Goal: Information Seeking & Learning: Learn about a topic

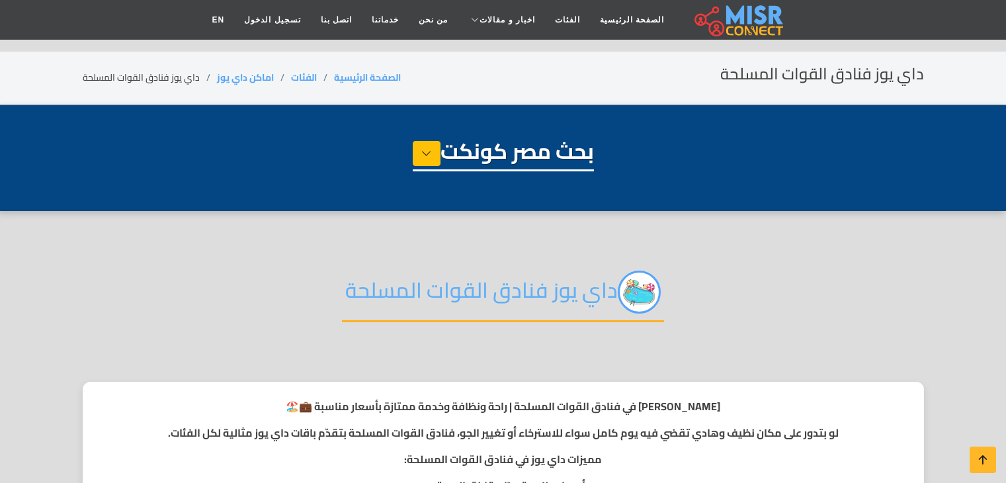
select select "**********"
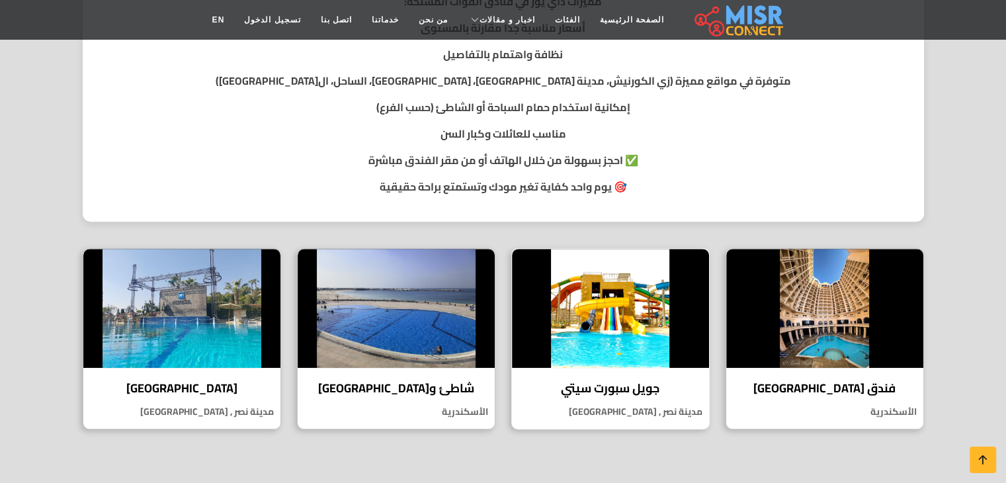
drag, startPoint x: 0, startPoint y: 0, endPoint x: 643, endPoint y: 383, distance: 748.2
click at [643, 383] on h4 "جويل سبورت سيتي" at bounding box center [610, 388] width 177 height 15
click at [615, 319] on img at bounding box center [610, 308] width 197 height 119
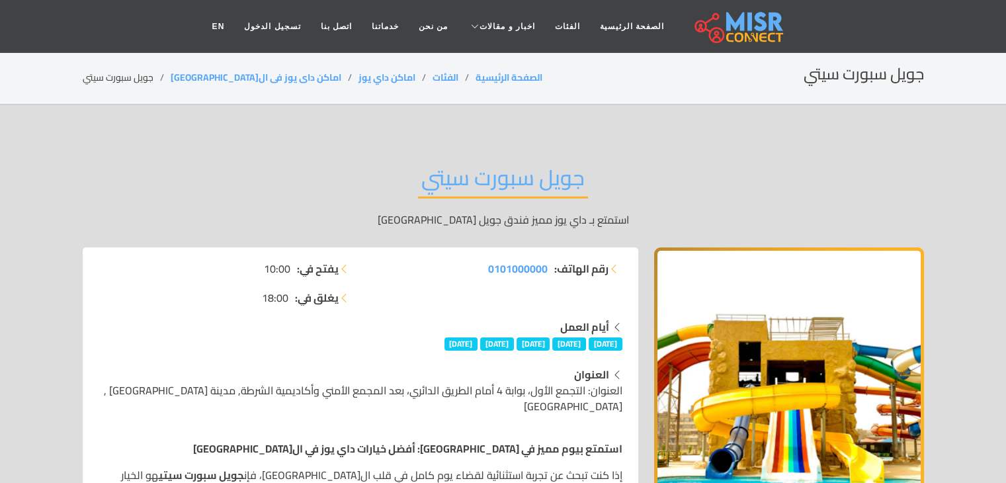
click at [386, 326] on div "أيام العمل" at bounding box center [361, 327] width 524 height 16
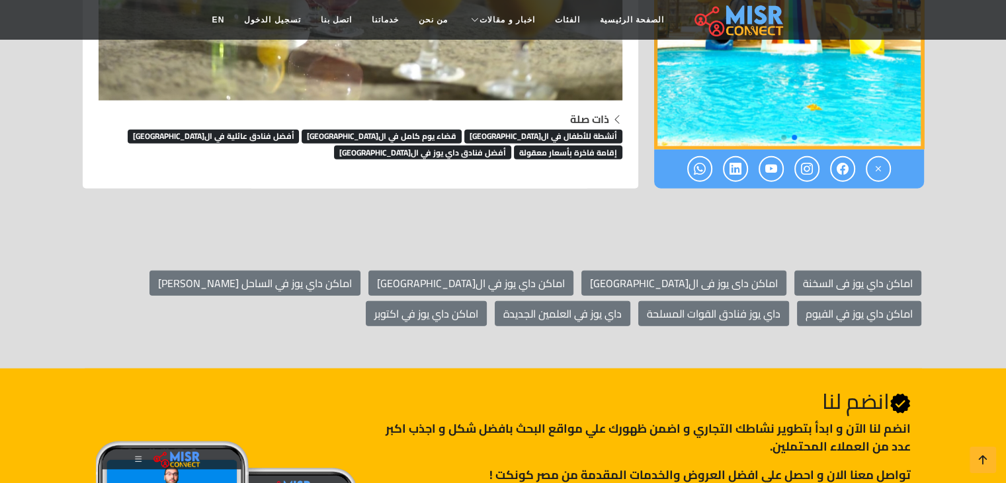
scroll to position [3272, 0]
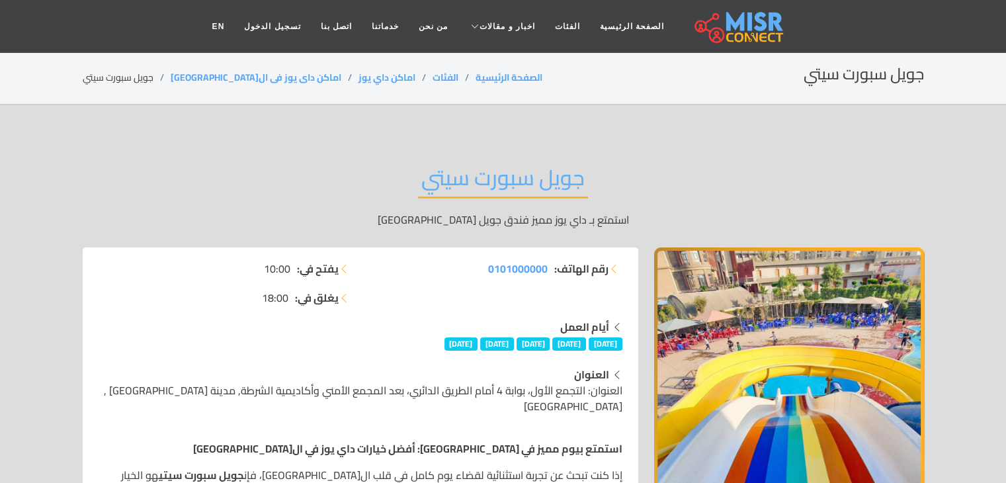
click at [885, 177] on div "جويل سبورت سيتي استمتع بـ داي يوز مميز فندق جويل سبورت سيتي" at bounding box center [503, 196] width 841 height 103
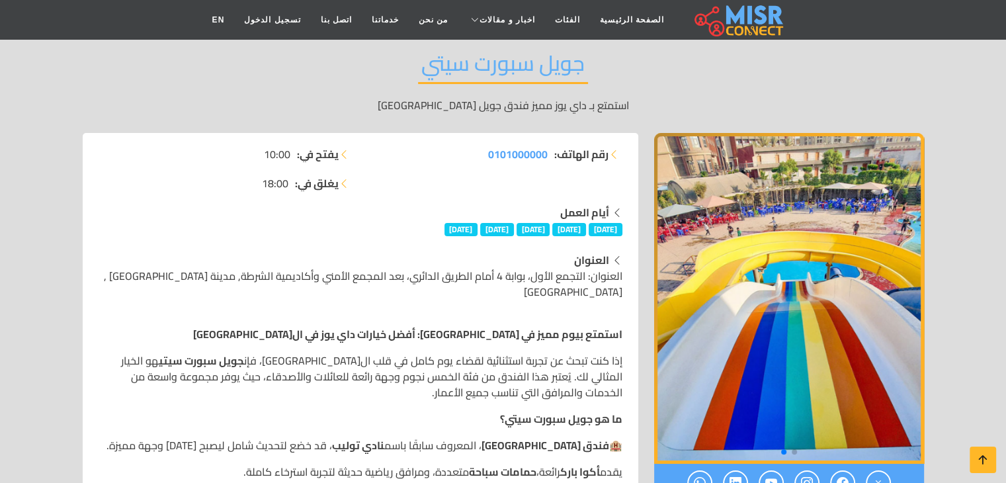
scroll to position [106, 0]
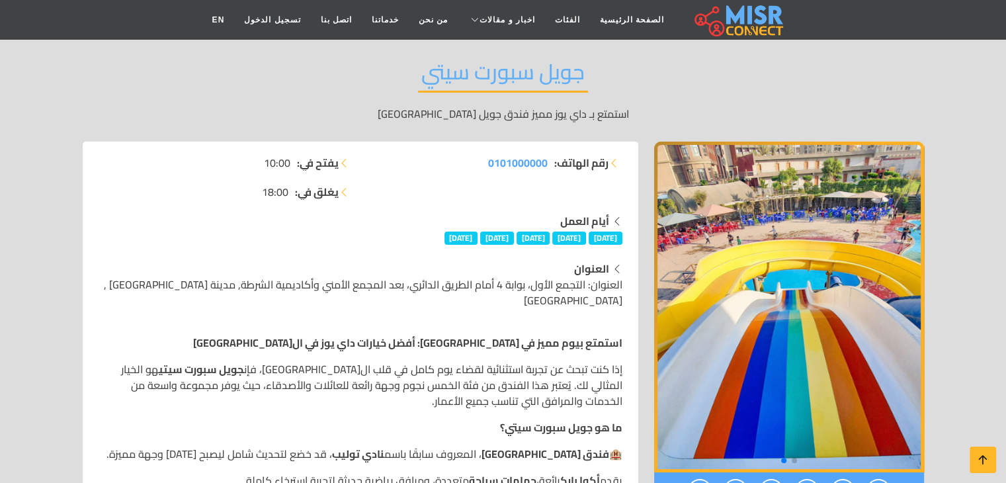
click at [340, 243] on div "أيام العمل الإثنين الثلاثاء الأربعاء الخميس الجمعة" at bounding box center [361, 229] width 524 height 32
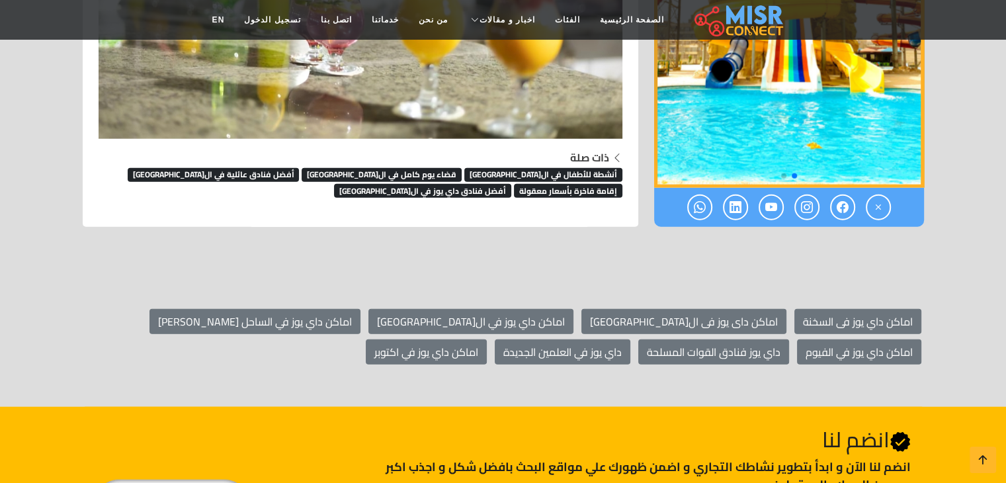
scroll to position [3227, 0]
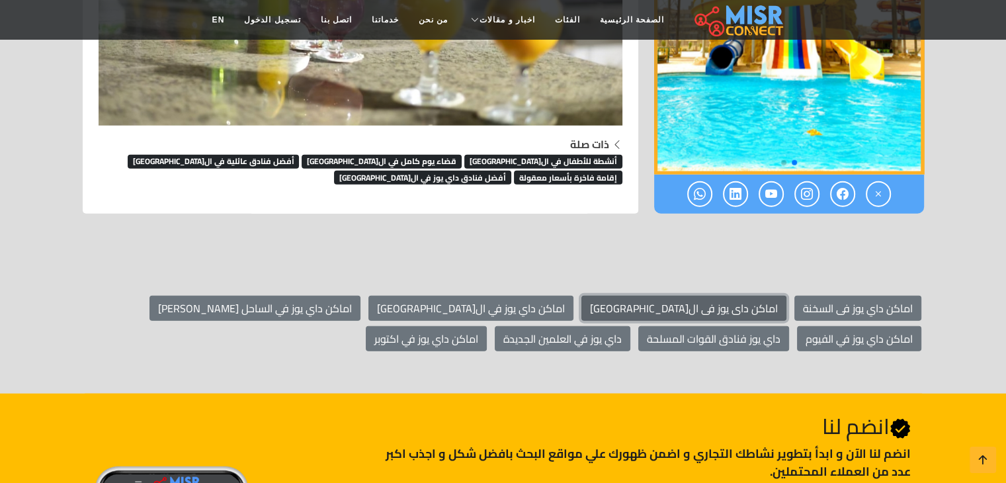
click at [719, 304] on link "اماكن داى يوز فى ال[GEOGRAPHIC_DATA]" at bounding box center [683, 308] width 205 height 25
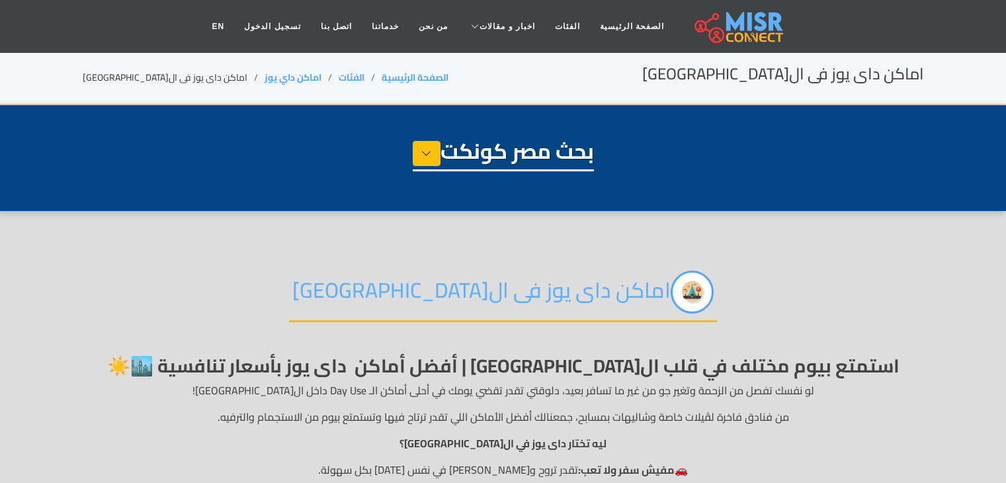
select select "**********"
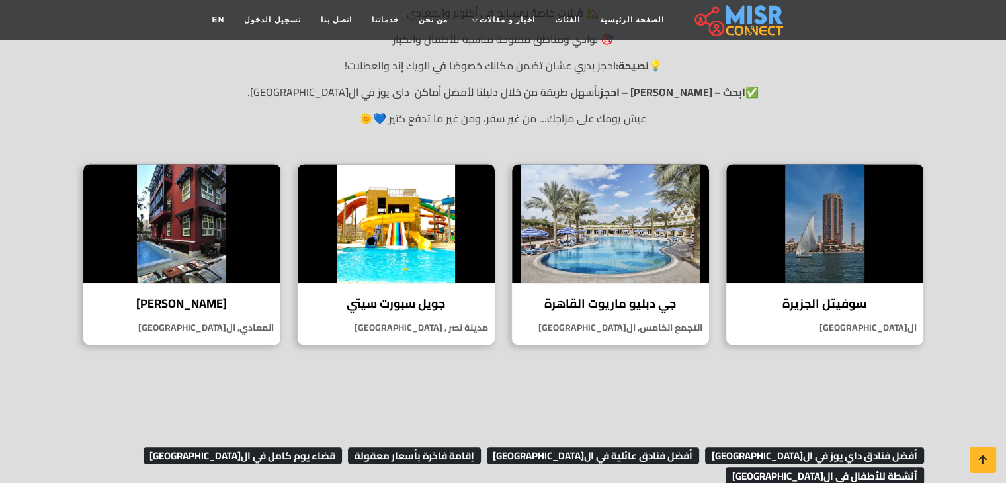
scroll to position [645, 0]
